Goal: Task Accomplishment & Management: Manage account settings

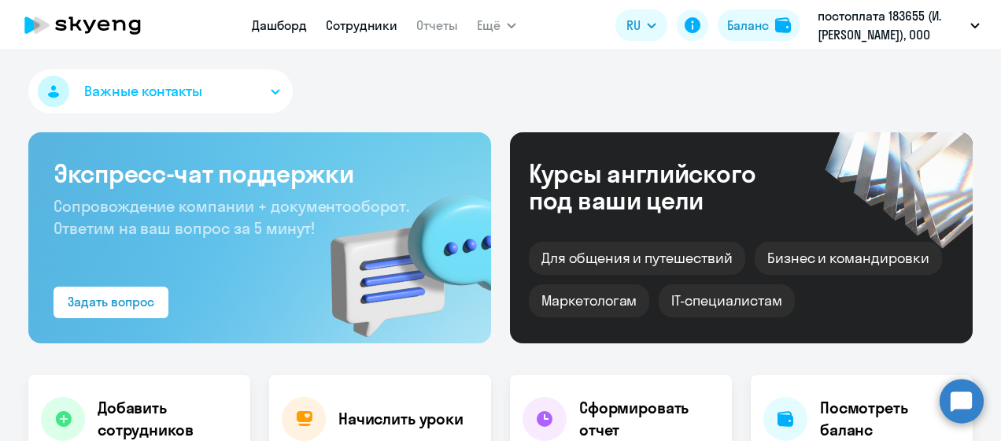
click at [374, 30] on link "Сотрудники" at bounding box center [362, 25] width 72 height 16
select select "30"
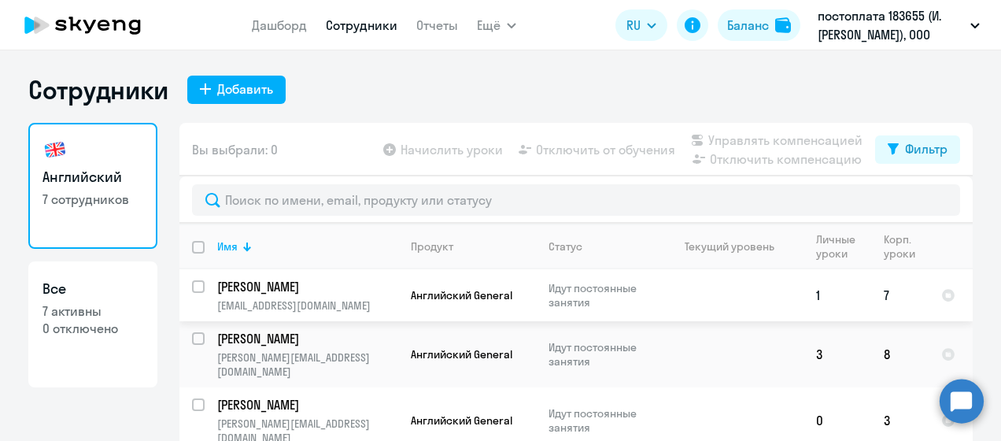
drag, startPoint x: 194, startPoint y: 285, endPoint x: 202, endPoint y: 289, distance: 8.8
click at [194, 284] on input "select row 41731007" at bounding box center [207, 295] width 31 height 31
checkbox input "true"
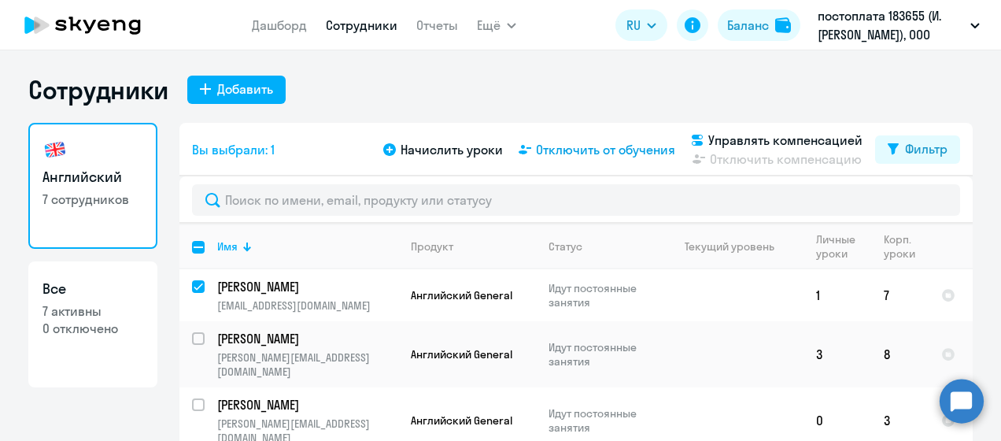
click at [610, 145] on span "Отключить от обучения" at bounding box center [605, 149] width 139 height 19
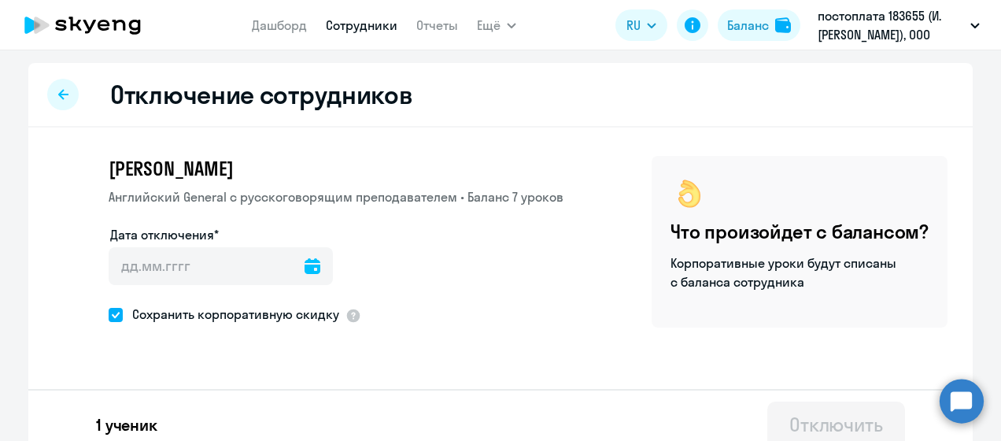
click at [304, 265] on icon at bounding box center [312, 266] width 16 height 16
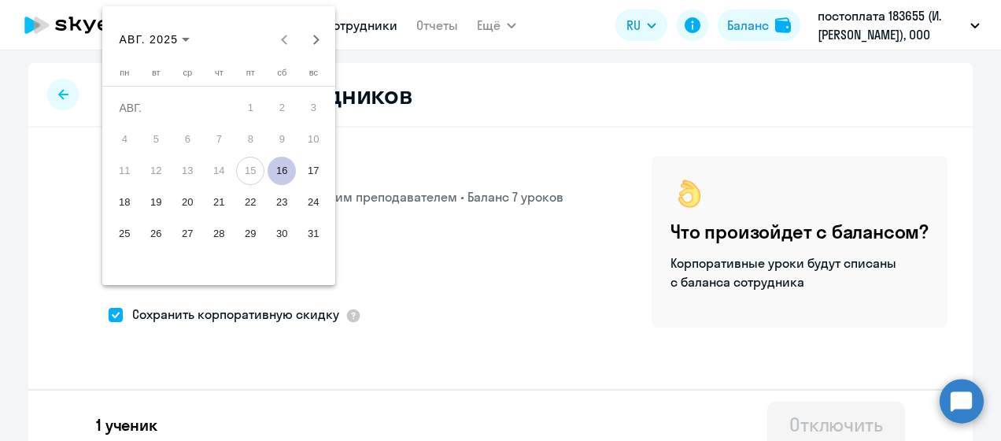
click at [283, 171] on span "16" at bounding box center [281, 171] width 28 height 28
type input "16.08.2025"
type input "16.8.2025"
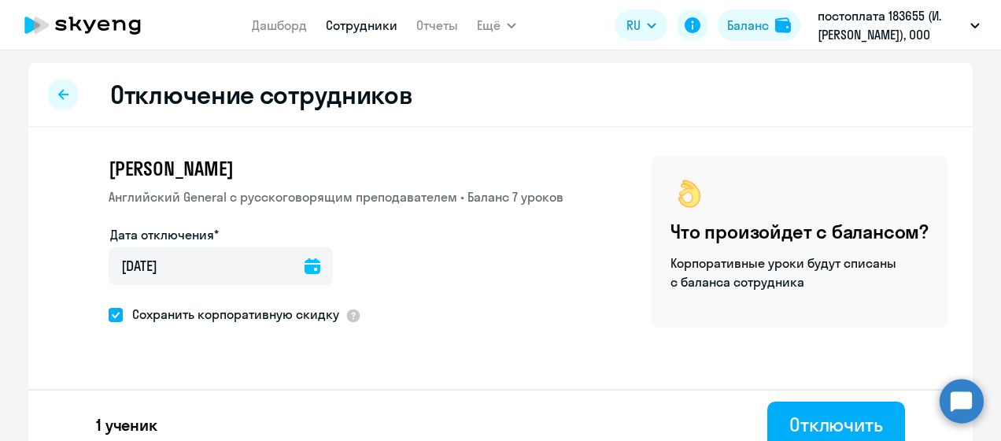
scroll to position [19, 0]
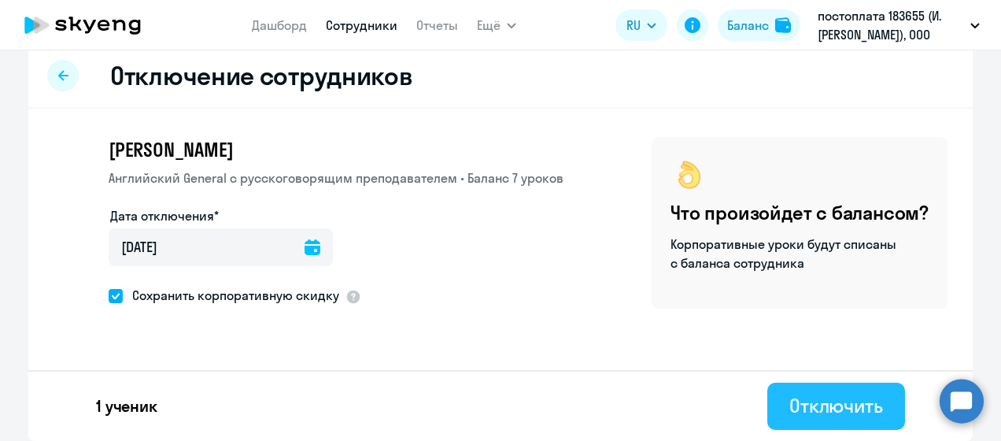
click at [804, 407] on div "Отключить" at bounding box center [836, 405] width 94 height 25
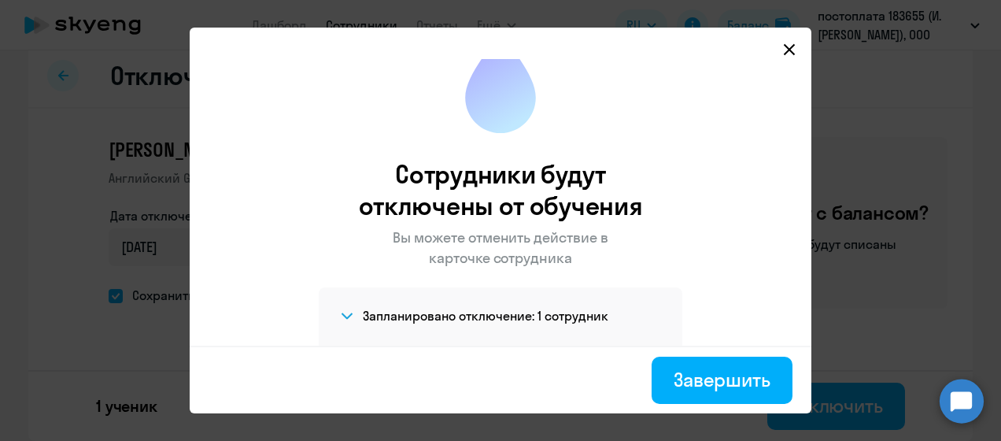
scroll to position [50, 0]
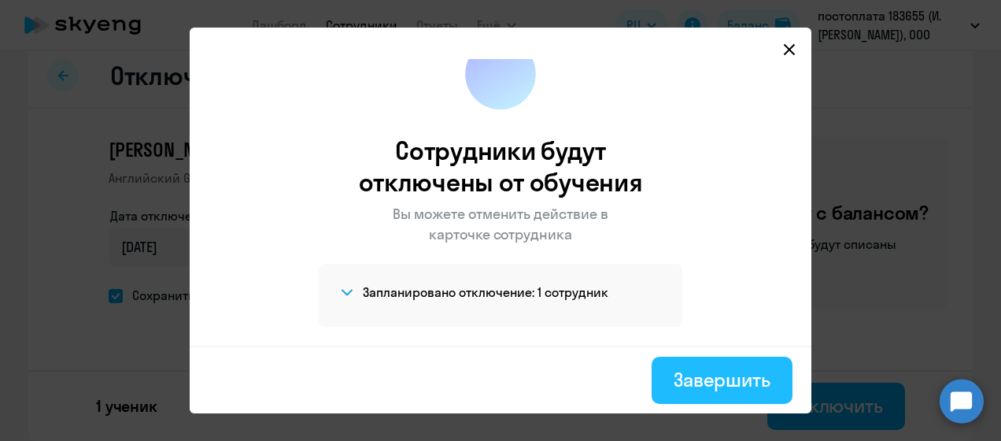
click at [722, 372] on div "Завершить" at bounding box center [721, 379] width 97 height 25
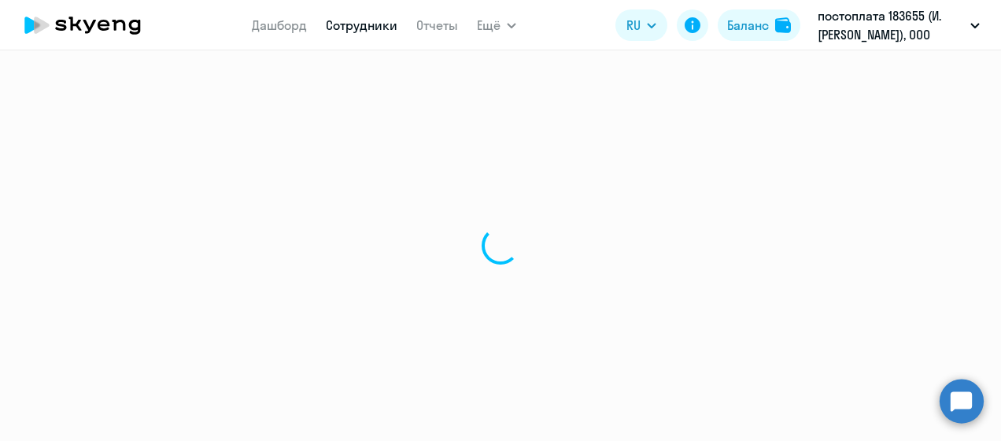
select select "30"
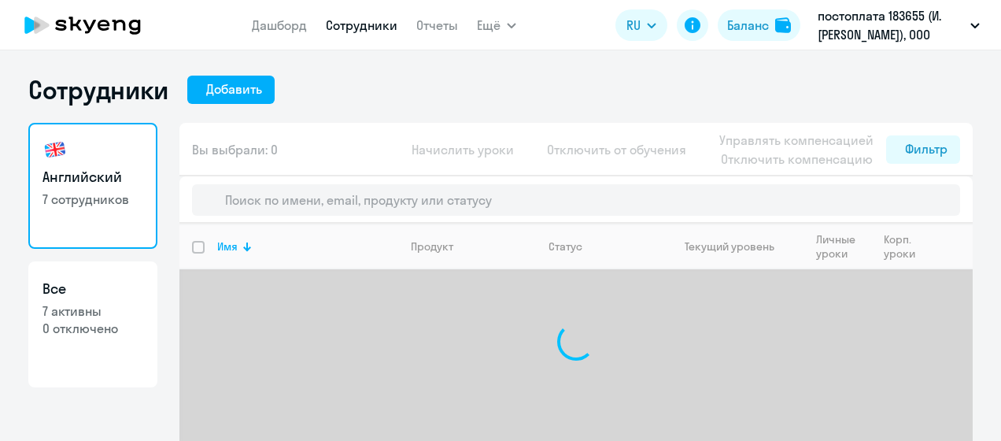
select select "30"
